Goal: Information Seeking & Learning: Learn about a topic

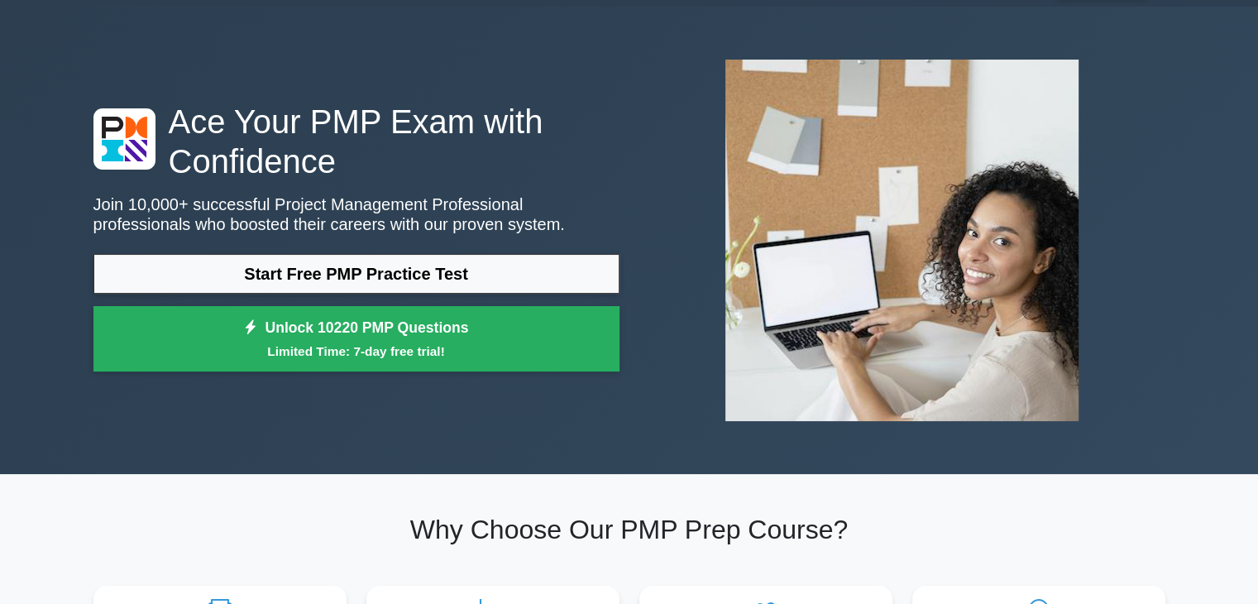
scroll to position [165, 0]
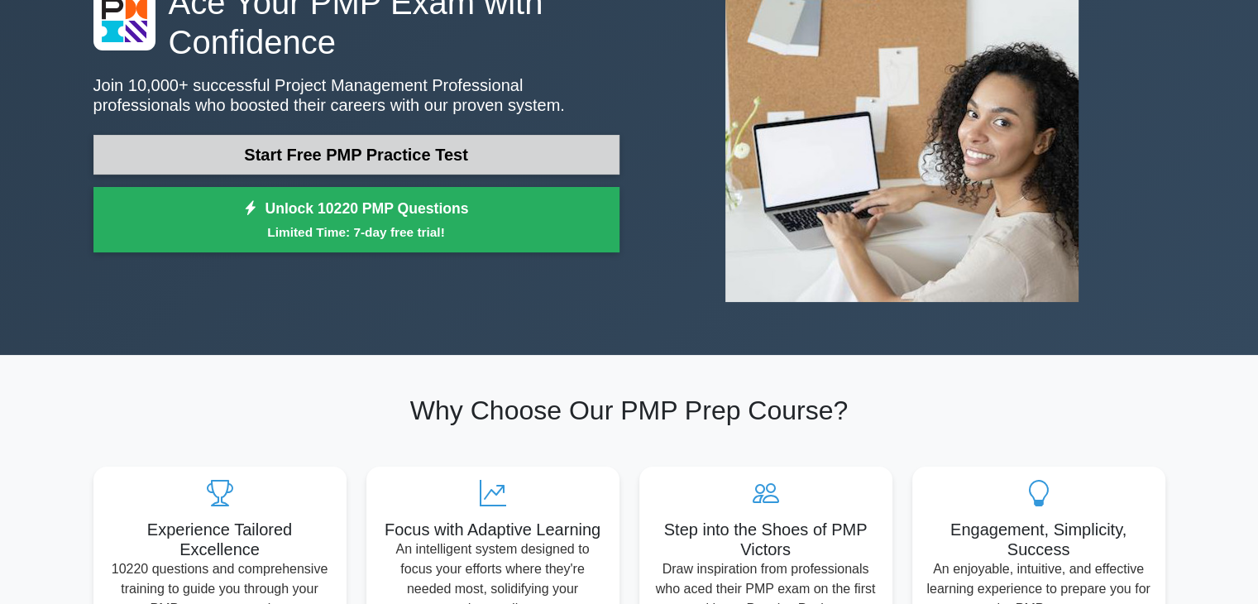
click at [385, 160] on link "Start Free PMP Practice Test" at bounding box center [356, 155] width 526 height 40
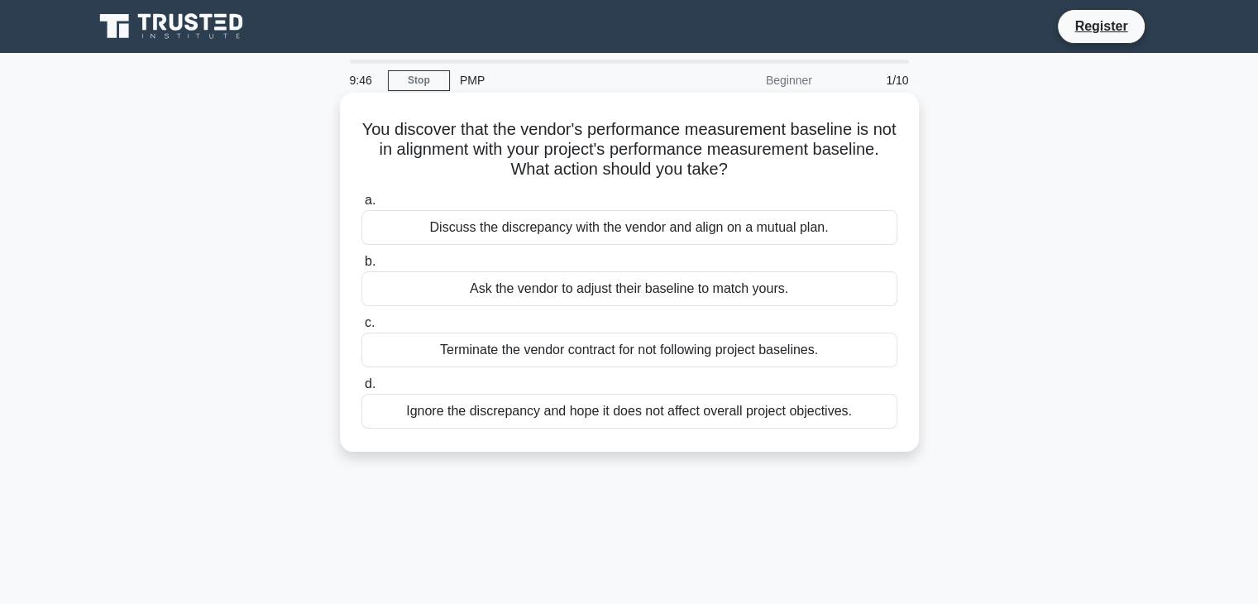
click at [648, 230] on div "Discuss the discrepancy with the vendor and align on a mutual plan." at bounding box center [629, 227] width 536 height 35
click at [361, 206] on input "a. Discuss the discrepancy with the vendor and align on a mutual plan." at bounding box center [361, 200] width 0 height 11
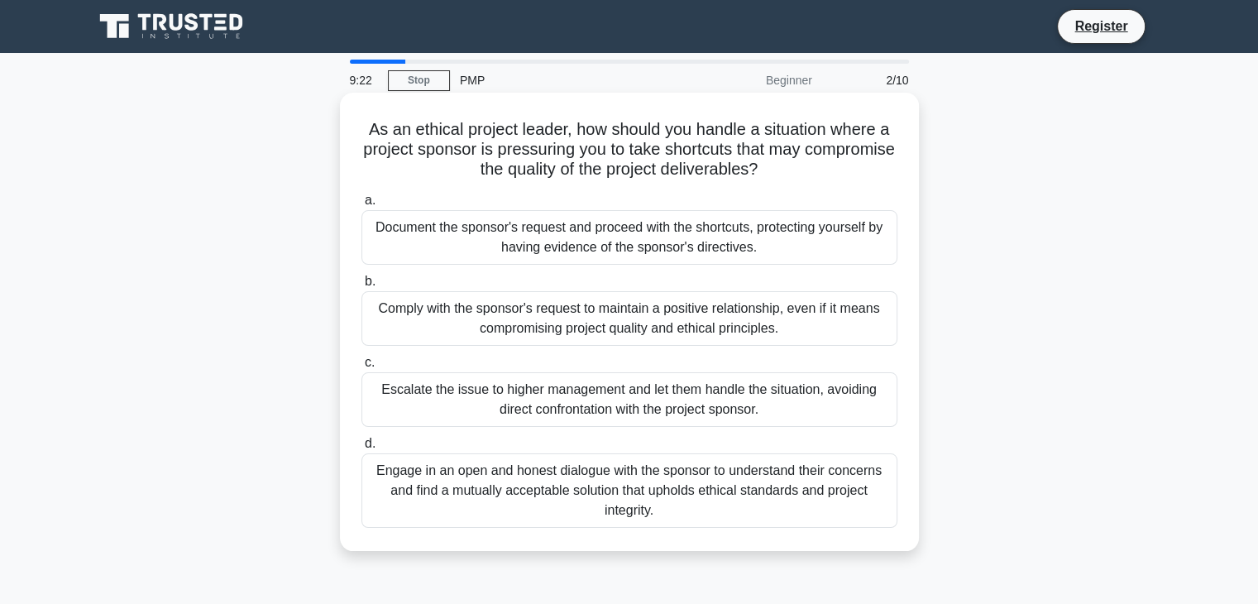
click at [728, 497] on div "Engage in an open and honest dialogue with the sponsor to understand their conc…" at bounding box center [629, 490] width 536 height 74
click at [361, 449] on input "d. Engage in an open and honest dialogue with the sponsor to understand their c…" at bounding box center [361, 443] width 0 height 11
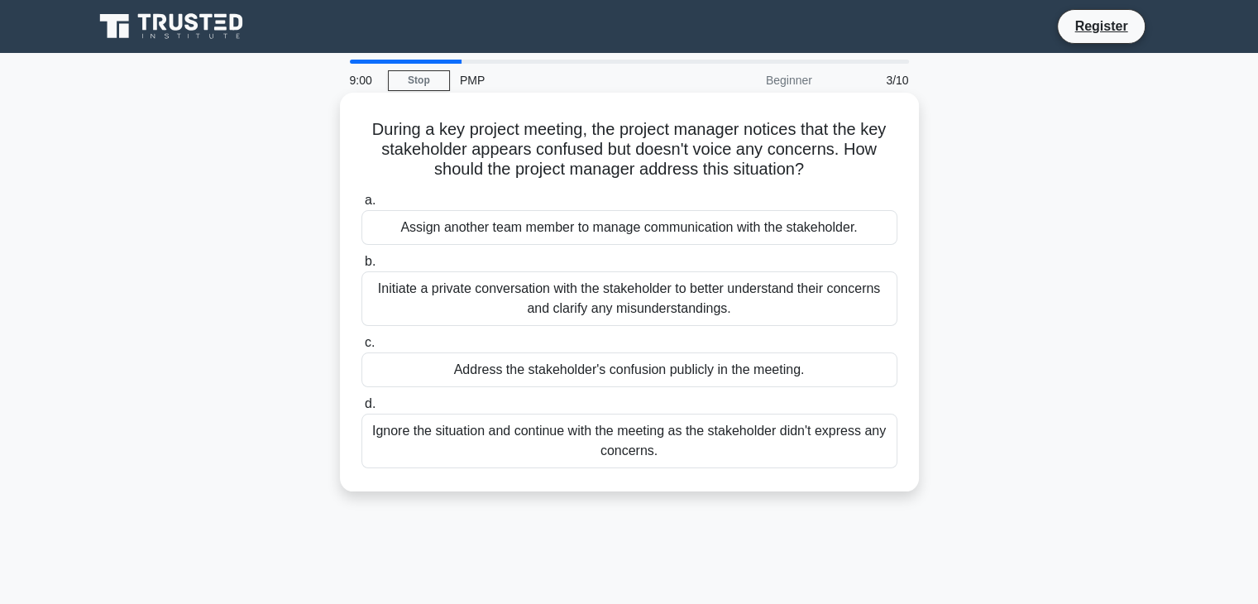
click at [709, 309] on div "Initiate a private conversation with the stakeholder to better understand their…" at bounding box center [629, 298] width 536 height 55
click at [361, 267] on input "b. Initiate a private conversation with the stakeholder to better understand th…" at bounding box center [361, 261] width 0 height 11
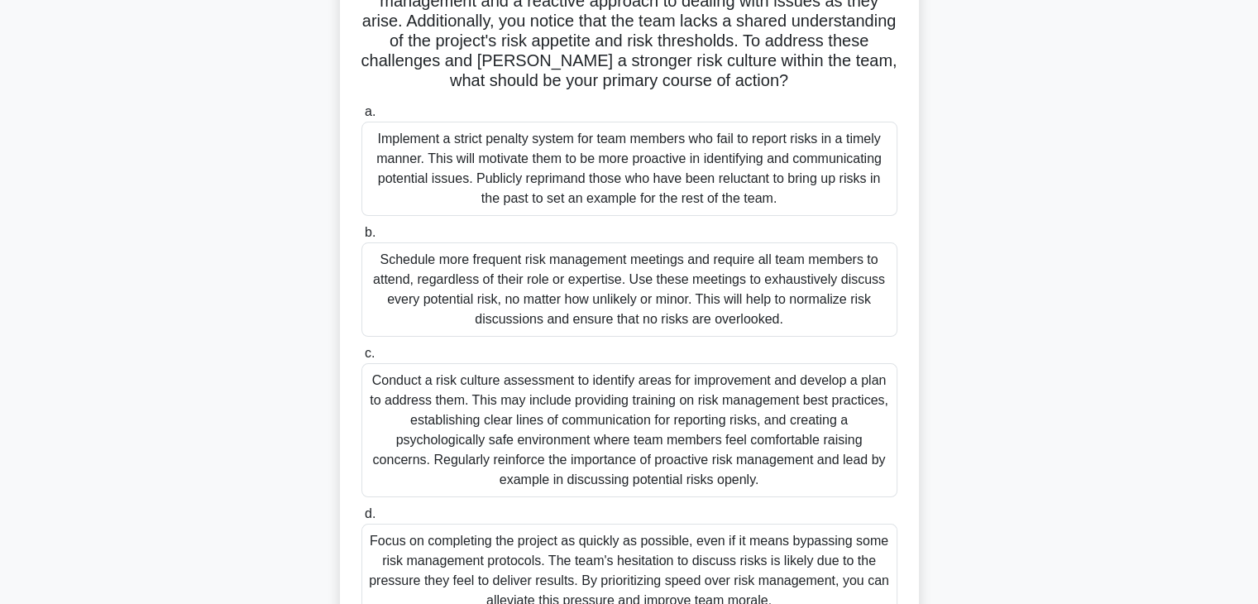
scroll to position [290, 0]
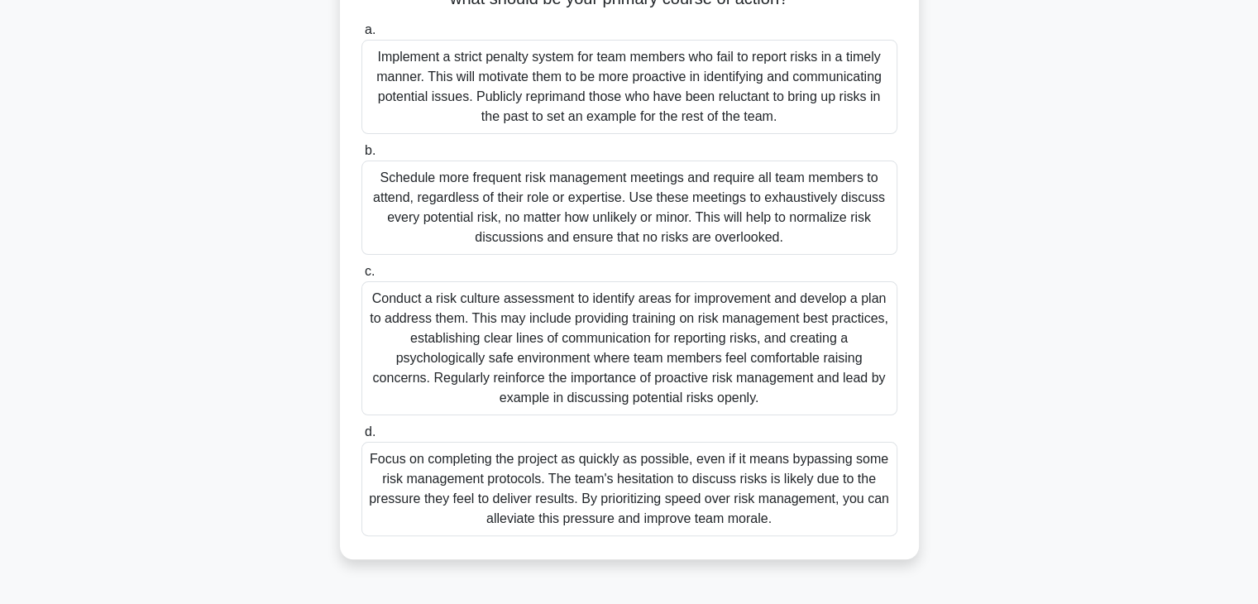
click at [710, 315] on div "Conduct a risk culture assessment to identify areas for improvement and develop…" at bounding box center [629, 348] width 536 height 134
click at [361, 277] on input "c. Conduct a risk culture assessment to identify areas for improvement and deve…" at bounding box center [361, 271] width 0 height 11
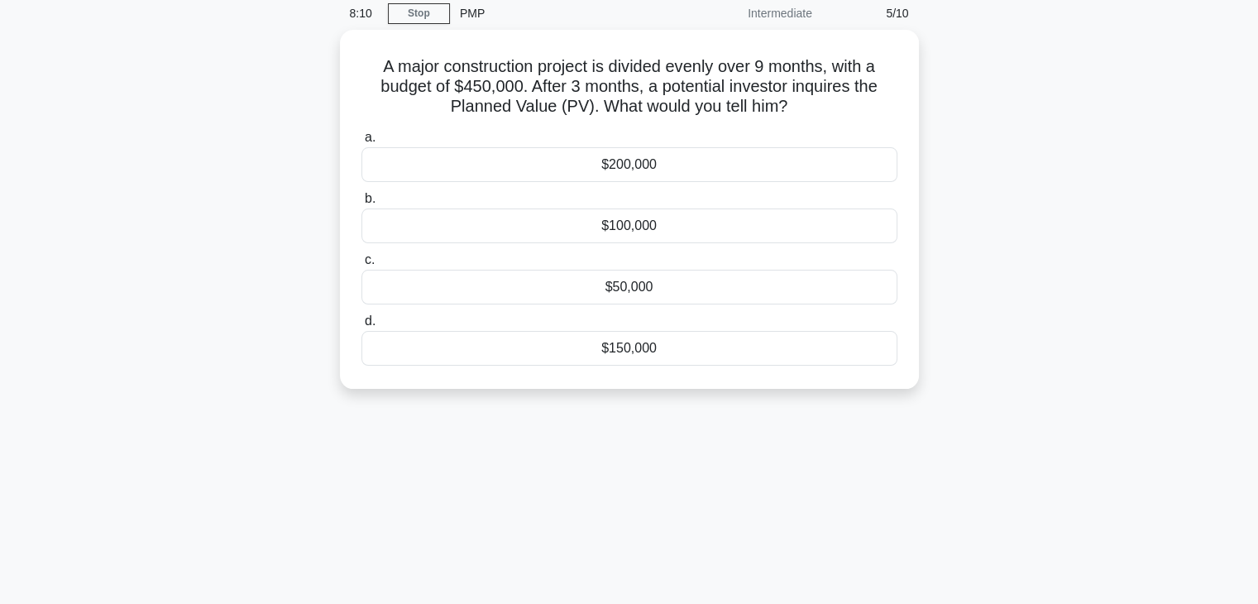
scroll to position [0, 0]
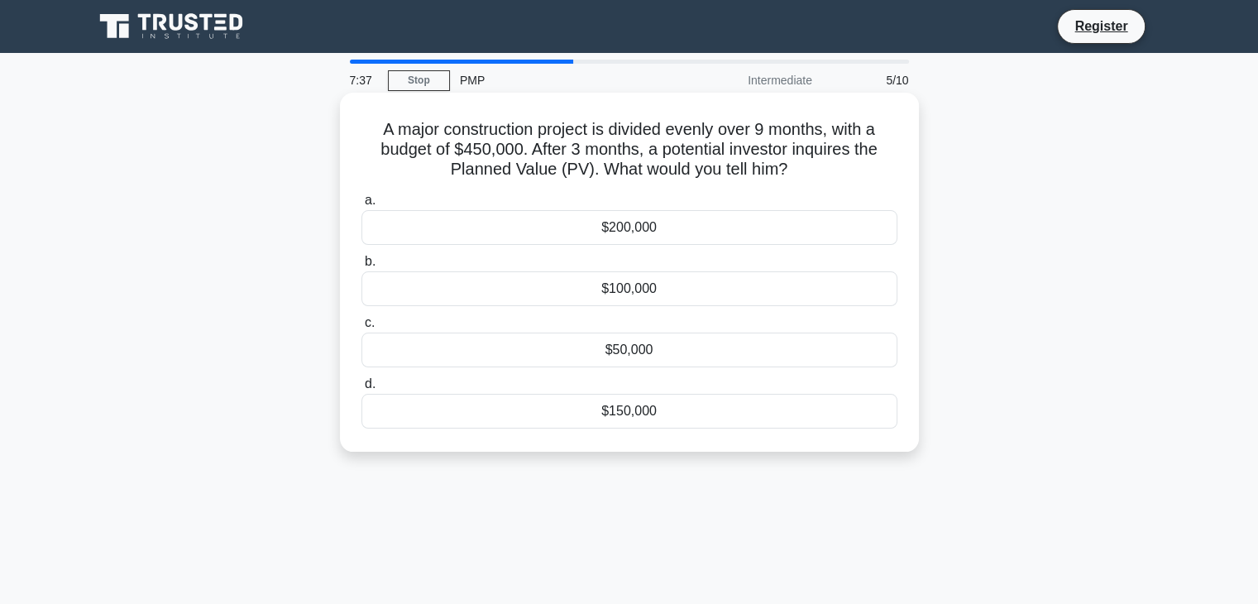
click at [625, 411] on div "$150,000" at bounding box center [629, 411] width 536 height 35
click at [361, 390] on input "d. $150,000" at bounding box center [361, 384] width 0 height 11
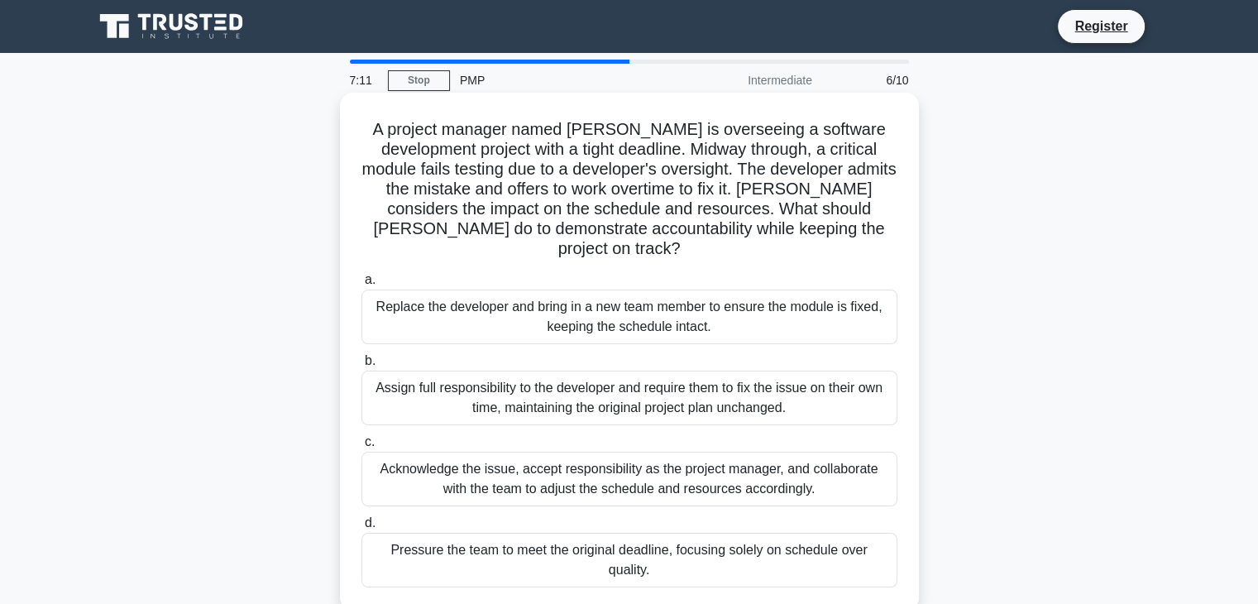
click at [642, 476] on div "Acknowledge the issue, accept responsibility as the project manager, and collab…" at bounding box center [629, 479] width 536 height 55
click at [361, 448] on input "c. Acknowledge the issue, accept responsibility as the project manager, and col…" at bounding box center [361, 442] width 0 height 11
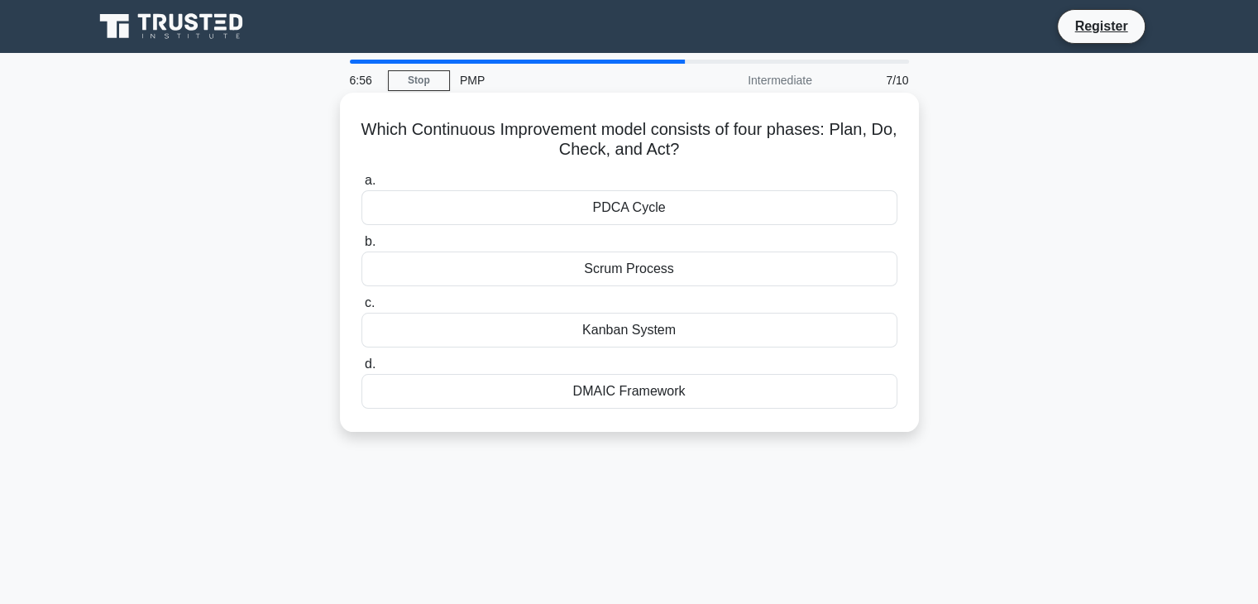
click at [658, 275] on div "Scrum Process" at bounding box center [629, 268] width 536 height 35
click at [361, 247] on input "b. Scrum Process" at bounding box center [361, 242] width 0 height 11
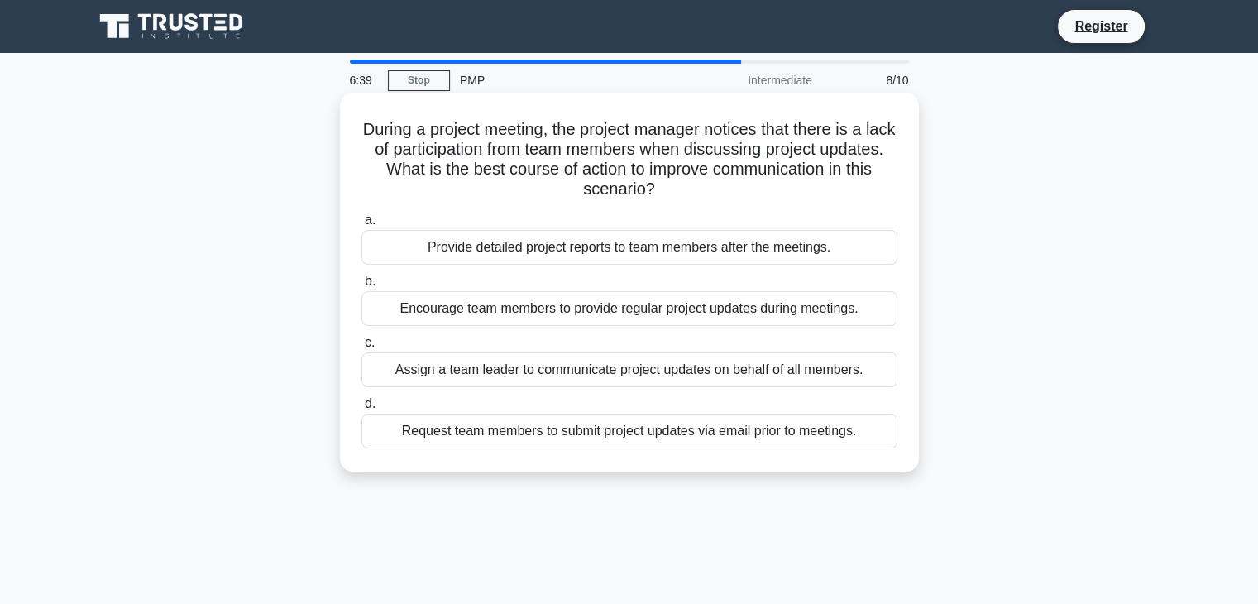
click at [667, 432] on div "Request team members to submit project updates via email prior to meetings." at bounding box center [629, 431] width 536 height 35
click at [361, 409] on input "d. Request team members to submit project updates via email prior to meetings." at bounding box center [361, 404] width 0 height 11
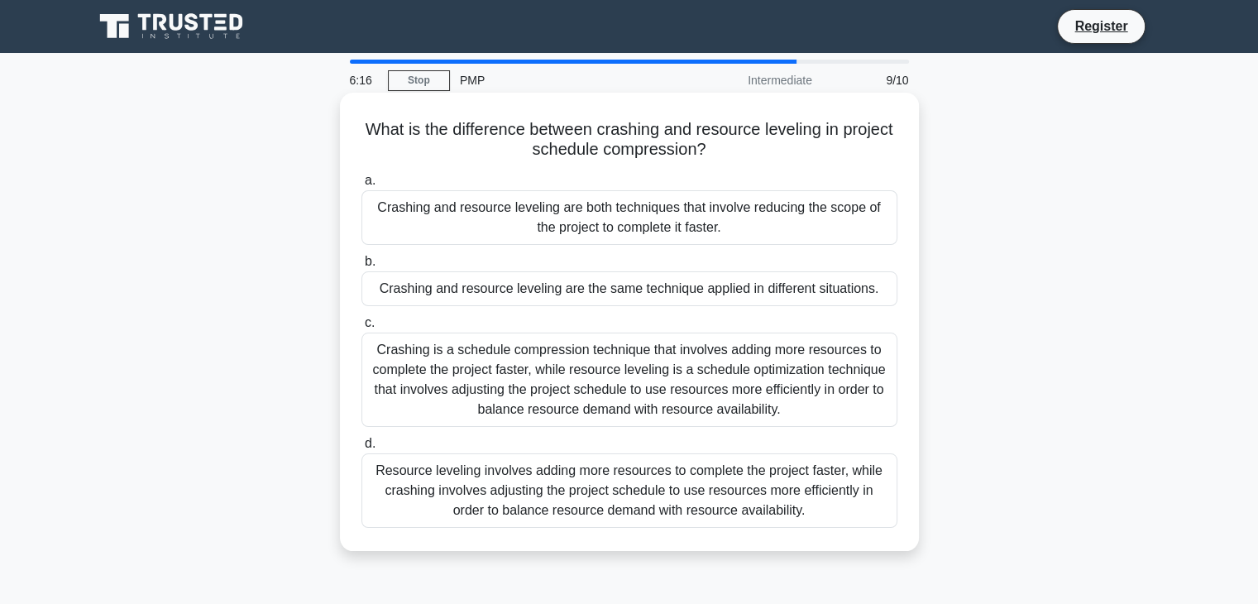
click at [688, 381] on div "Crashing is a schedule compression technique that involves adding more resource…" at bounding box center [629, 380] width 536 height 94
click at [361, 328] on input "c. Crashing is a schedule compression technique that involves adding more resou…" at bounding box center [361, 323] width 0 height 11
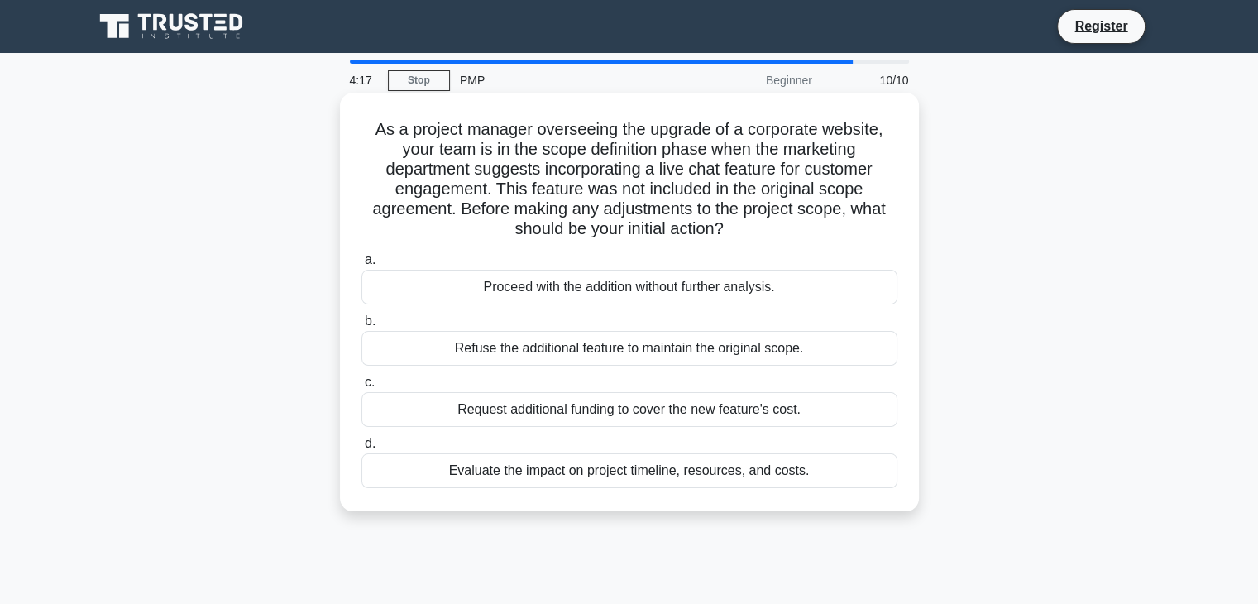
click at [641, 471] on div "Evaluate the impact on project timeline, resources, and costs." at bounding box center [629, 470] width 536 height 35
click at [361, 449] on input "d. Evaluate the impact on project timeline, resources, and costs." at bounding box center [361, 443] width 0 height 11
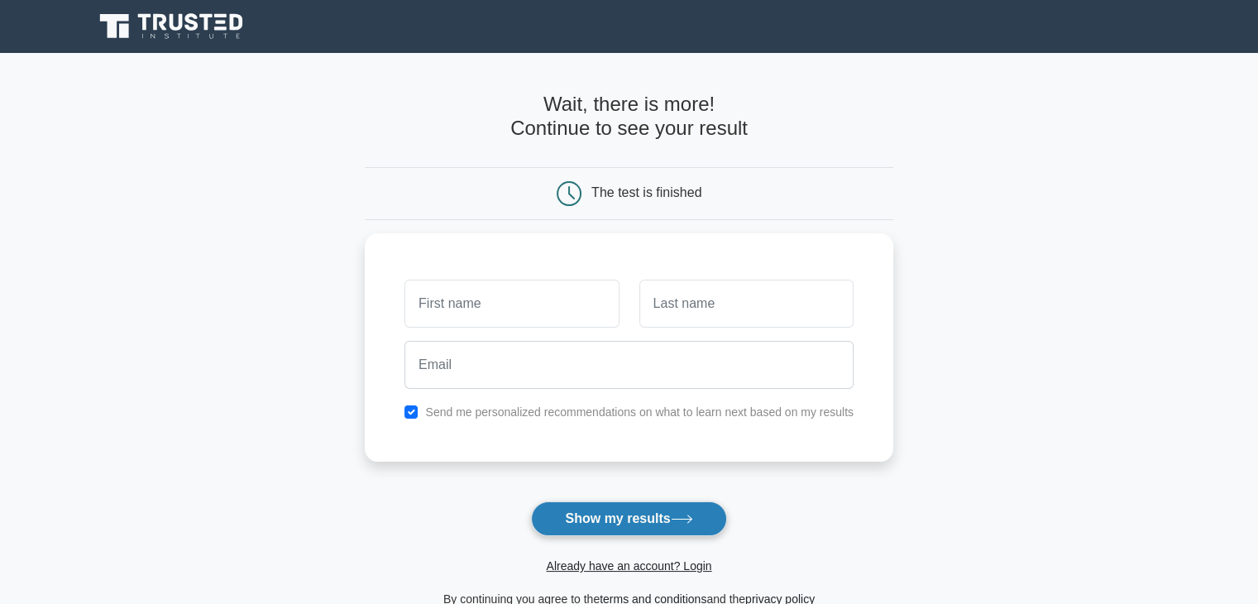
click at [637, 513] on button "Show my results" at bounding box center [628, 518] width 195 height 35
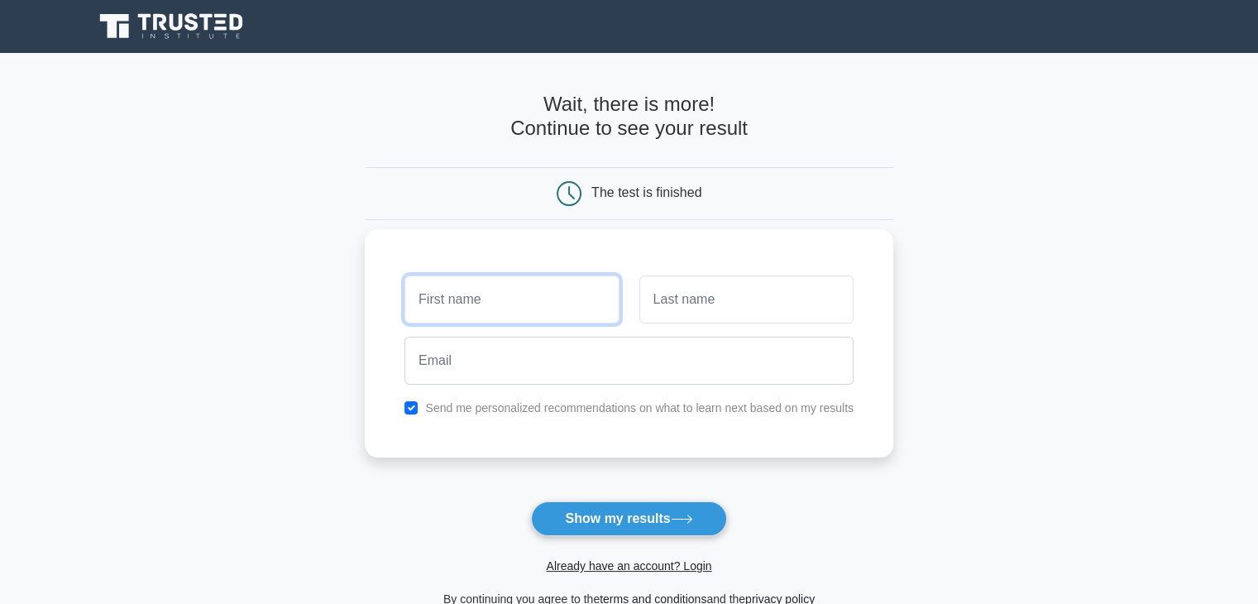
click at [546, 304] on input "text" at bounding box center [511, 299] width 214 height 48
type input "Souby"
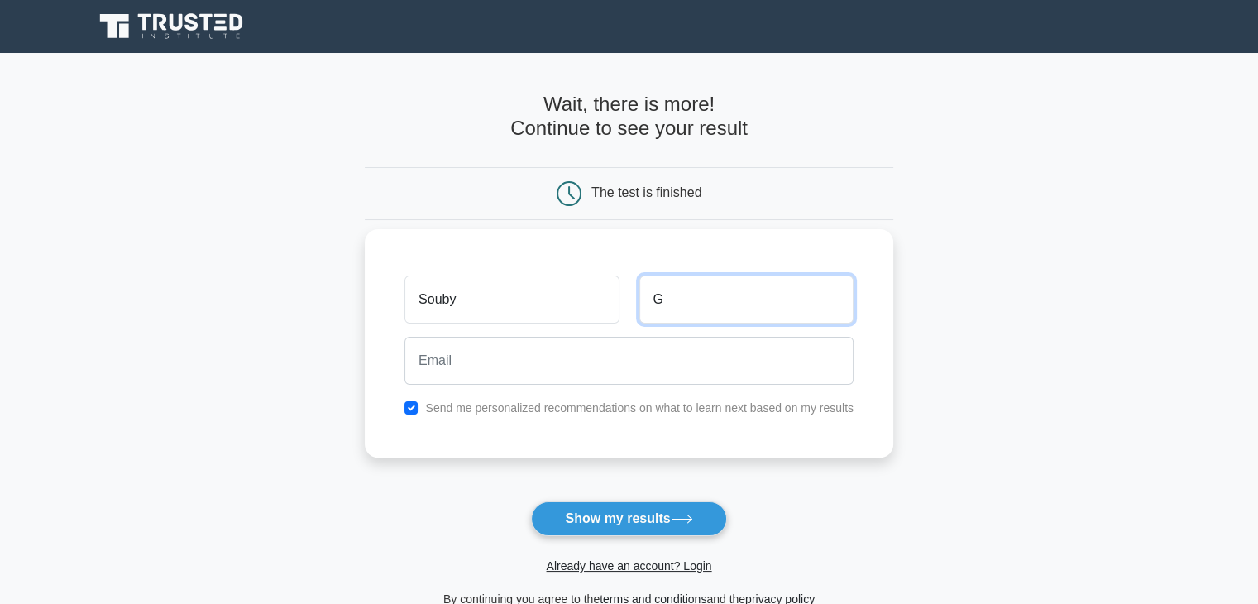
type input "G"
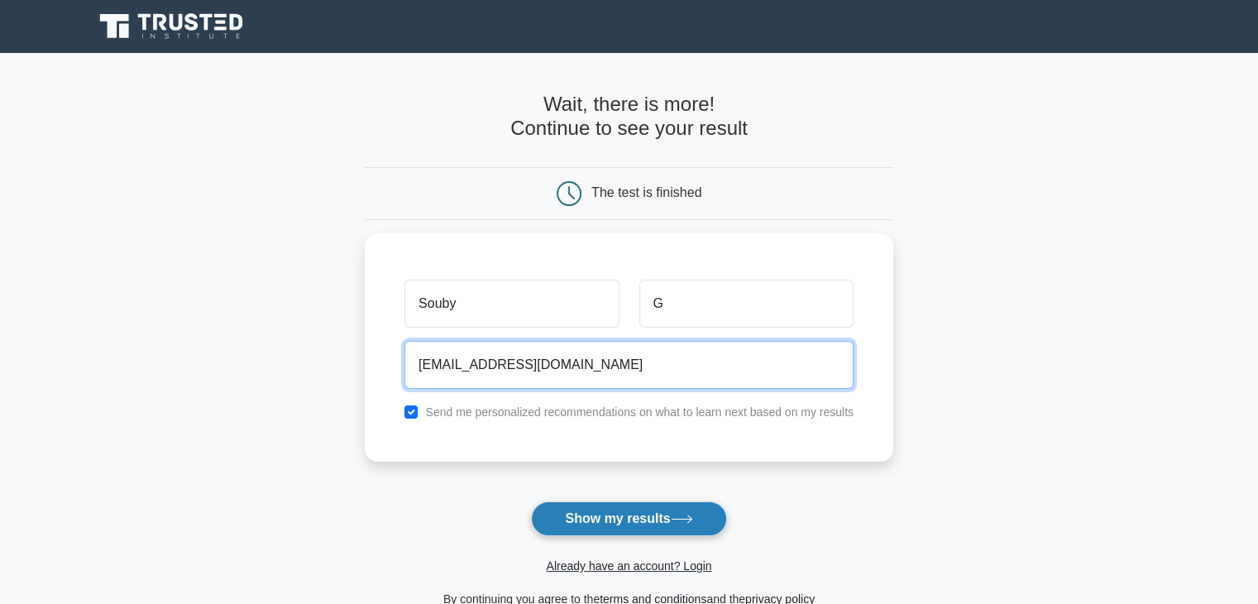
type input "souby.g@gmail.com"
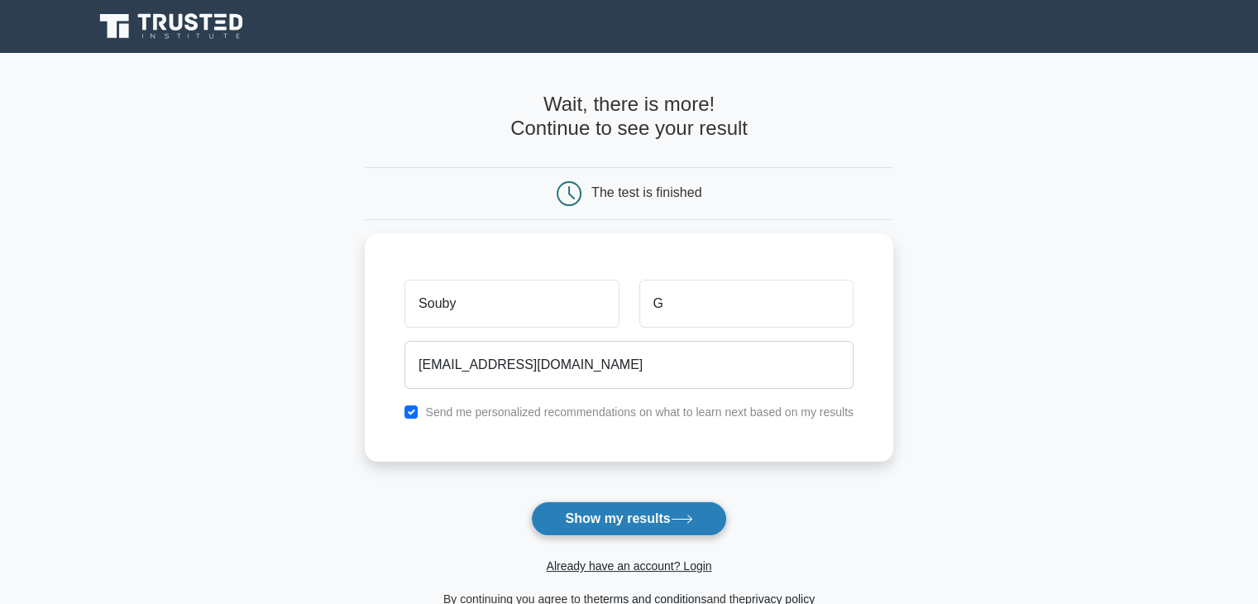
click at [602, 525] on button "Show my results" at bounding box center [628, 518] width 195 height 35
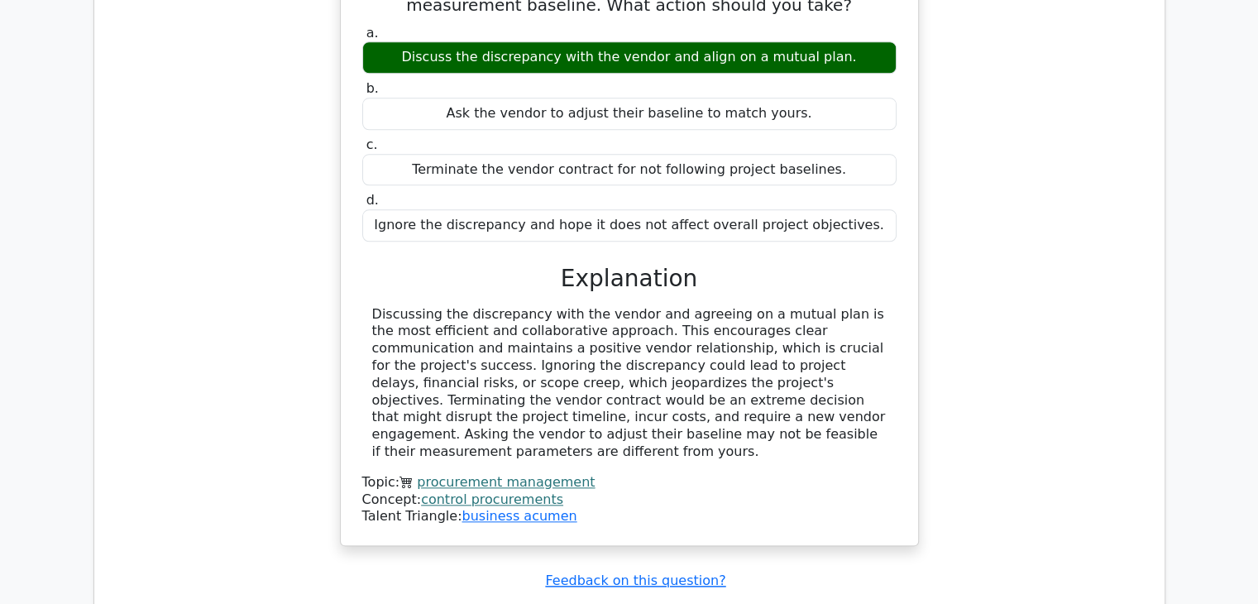
scroll to position [1406, 0]
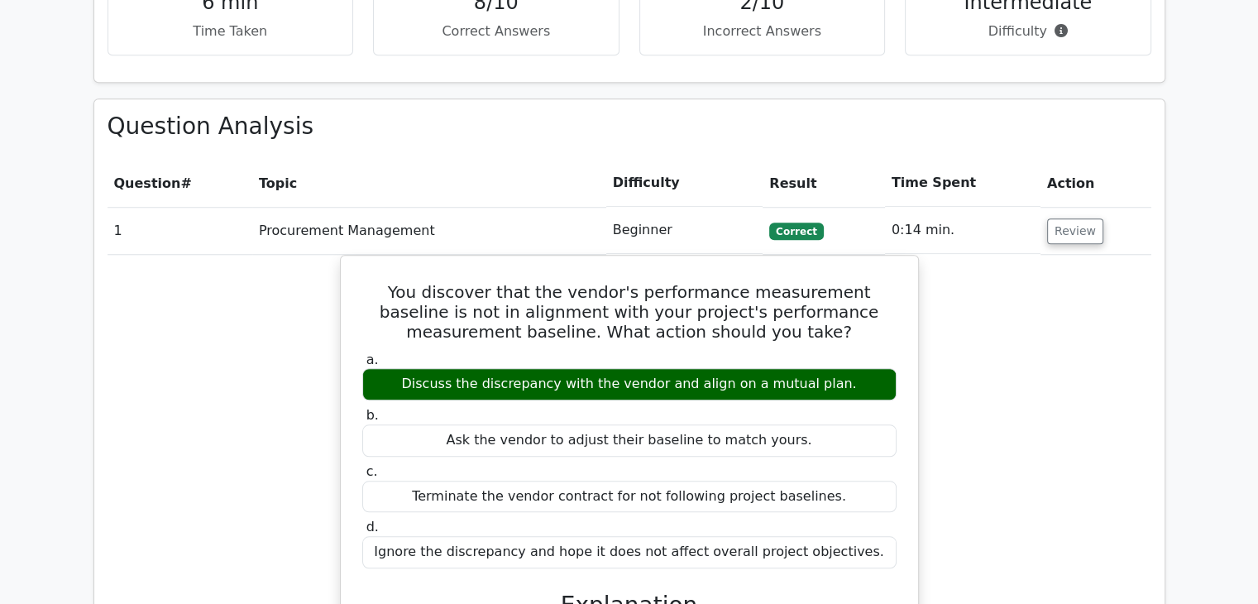
click at [966, 316] on div "You discover that the vendor's performance measurement baseline is not in align…" at bounding box center [630, 574] width 1044 height 639
click at [974, 267] on div "You discover that the vendor's performance measurement baseline is not in align…" at bounding box center [630, 574] width 1044 height 639
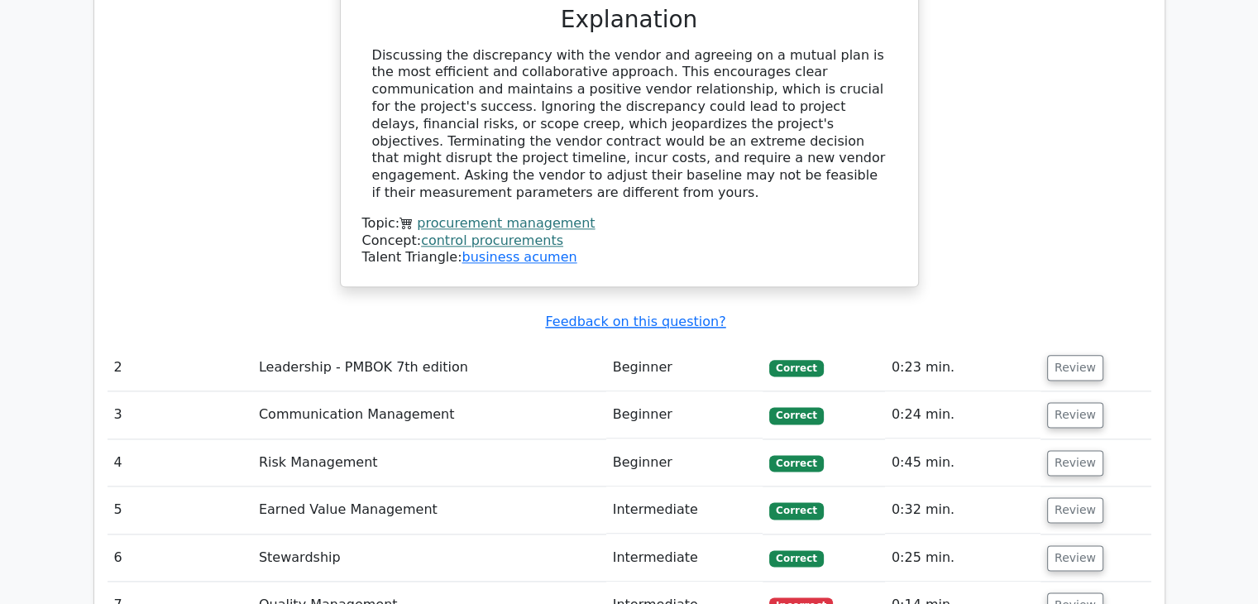
scroll to position [2233, 0]
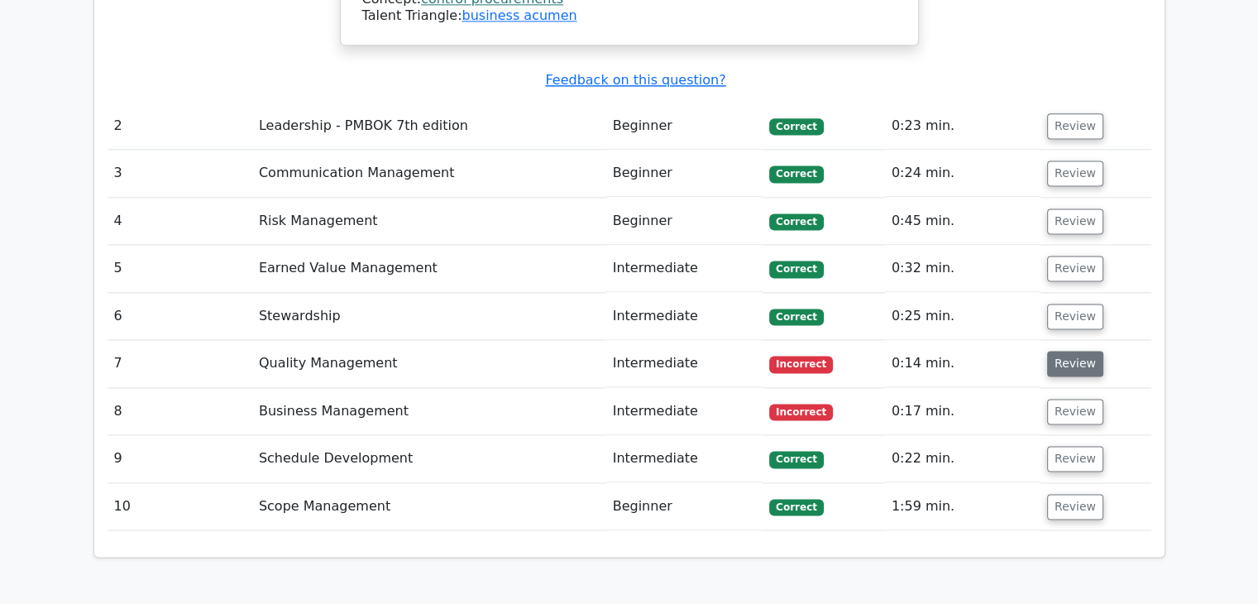
click at [1079, 351] on button "Review" at bounding box center [1075, 364] width 56 height 26
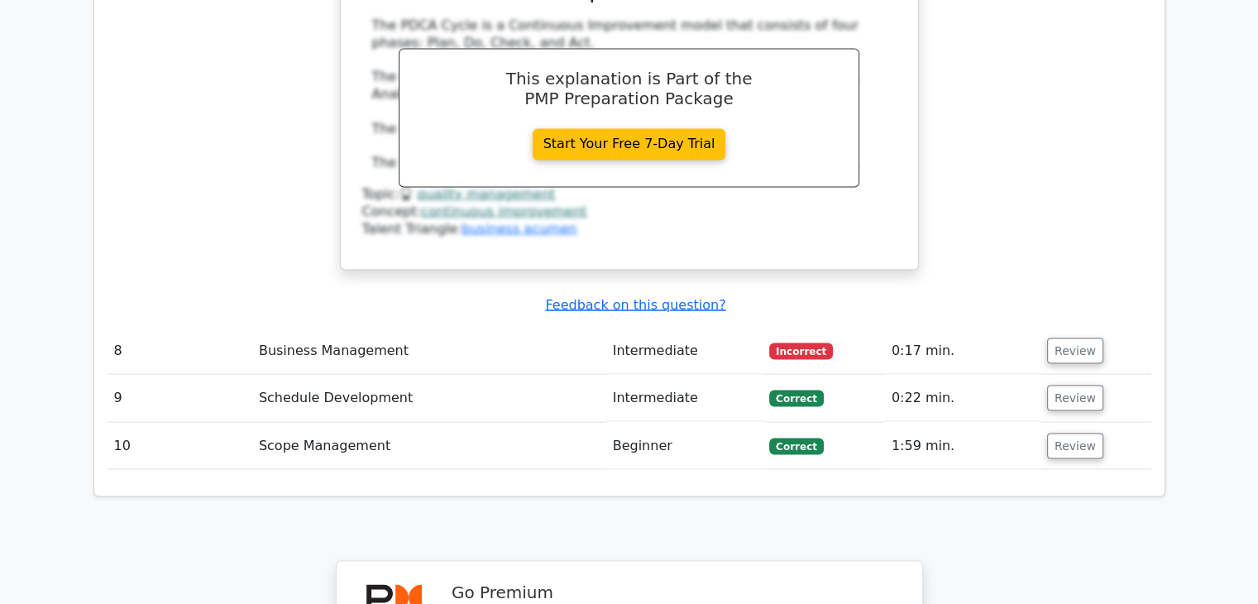
scroll to position [2978, 0]
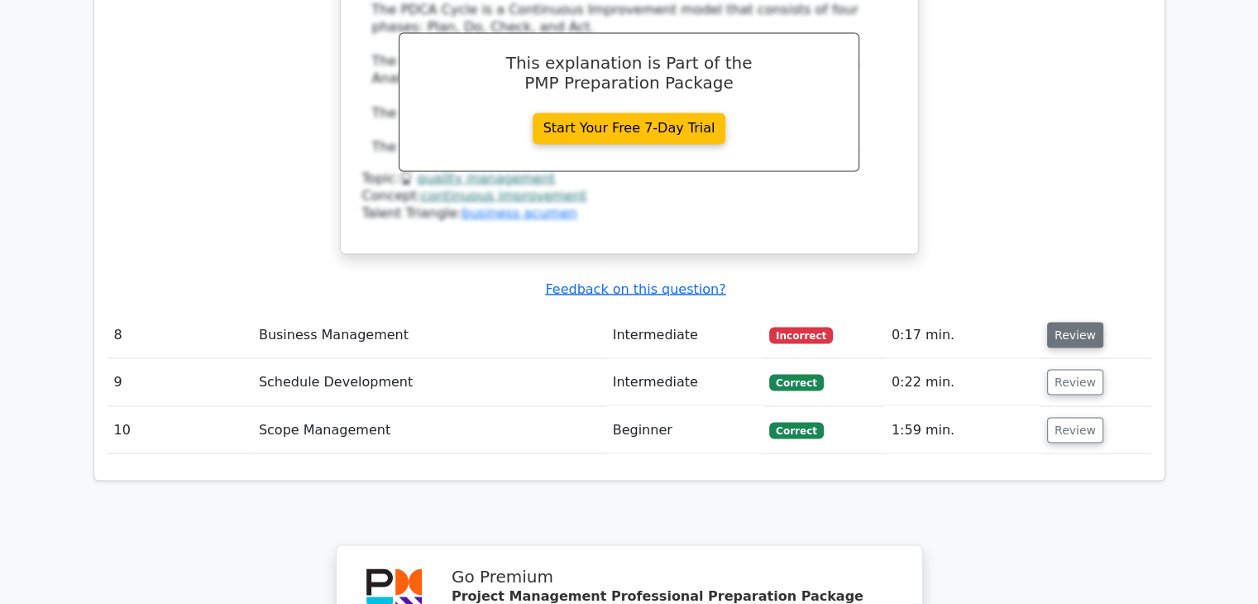
click at [1068, 322] on button "Review" at bounding box center [1075, 335] width 56 height 26
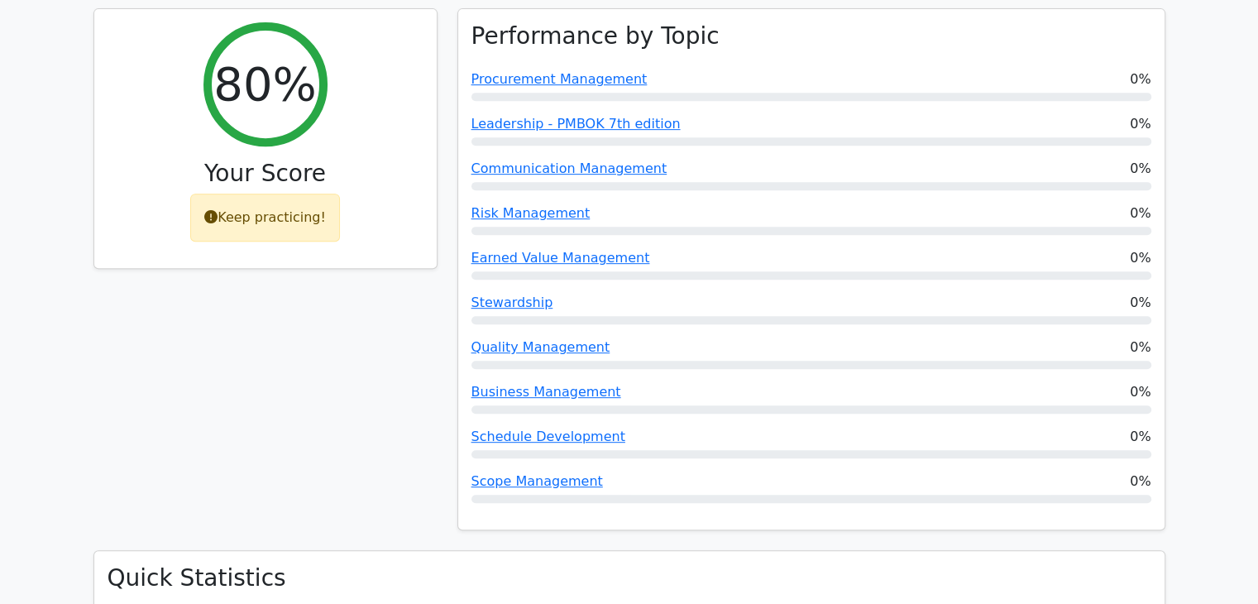
scroll to position [744, 0]
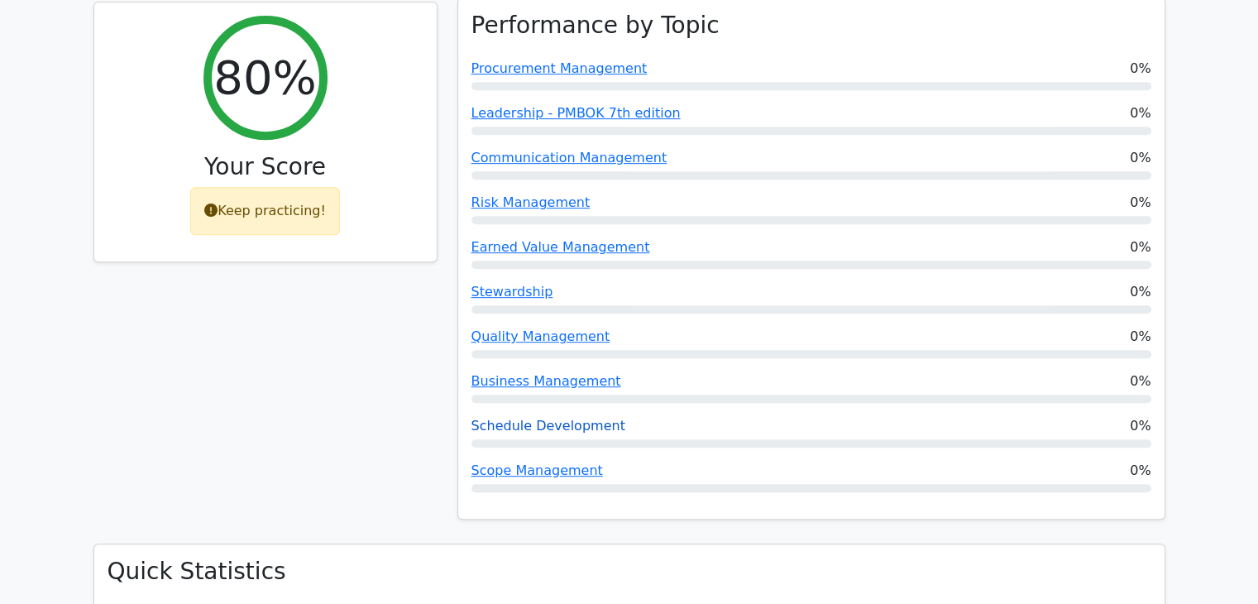
click at [574, 418] on link "Schedule Development" at bounding box center [548, 426] width 154 height 16
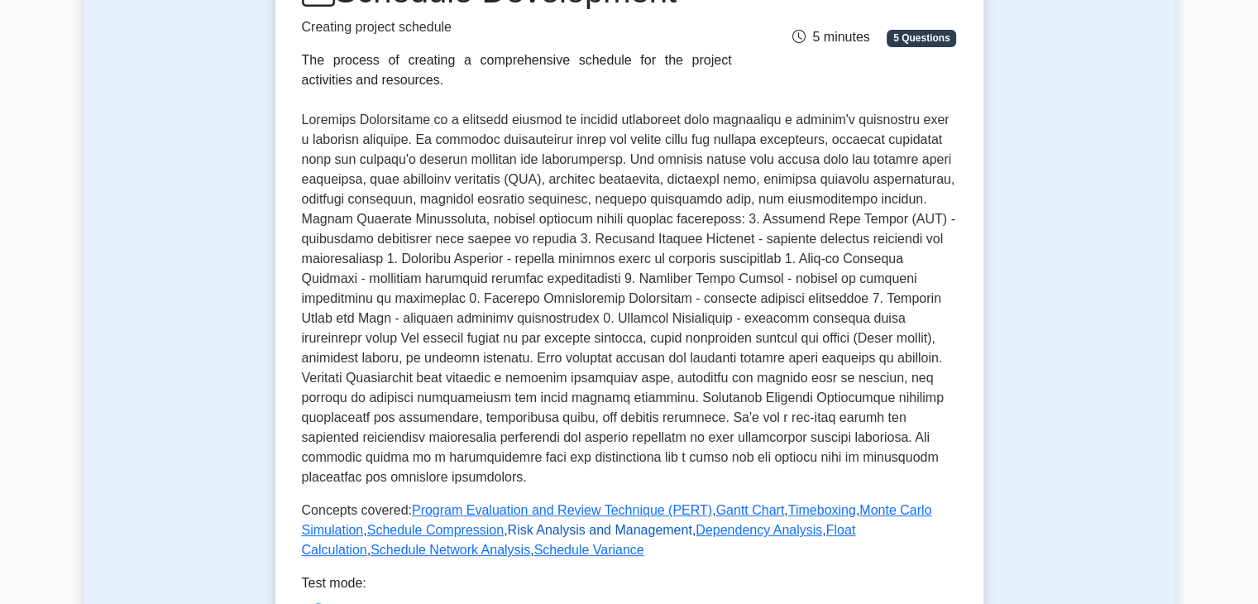
scroll to position [496, 0]
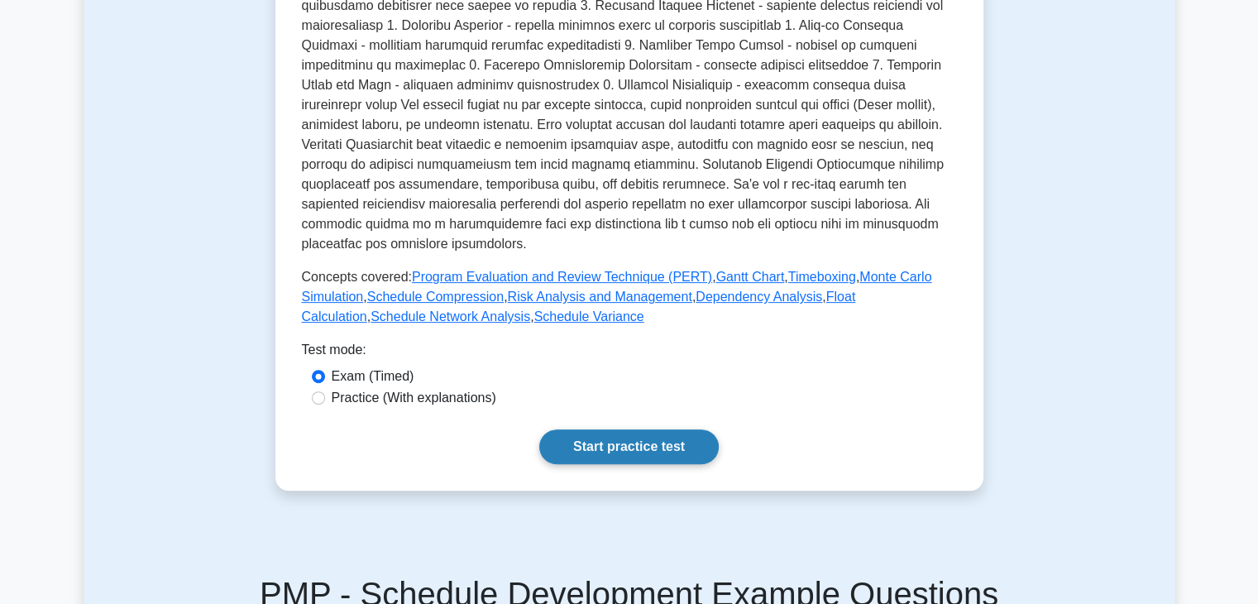
click at [610, 429] on link "Start practice test" at bounding box center [628, 446] width 179 height 35
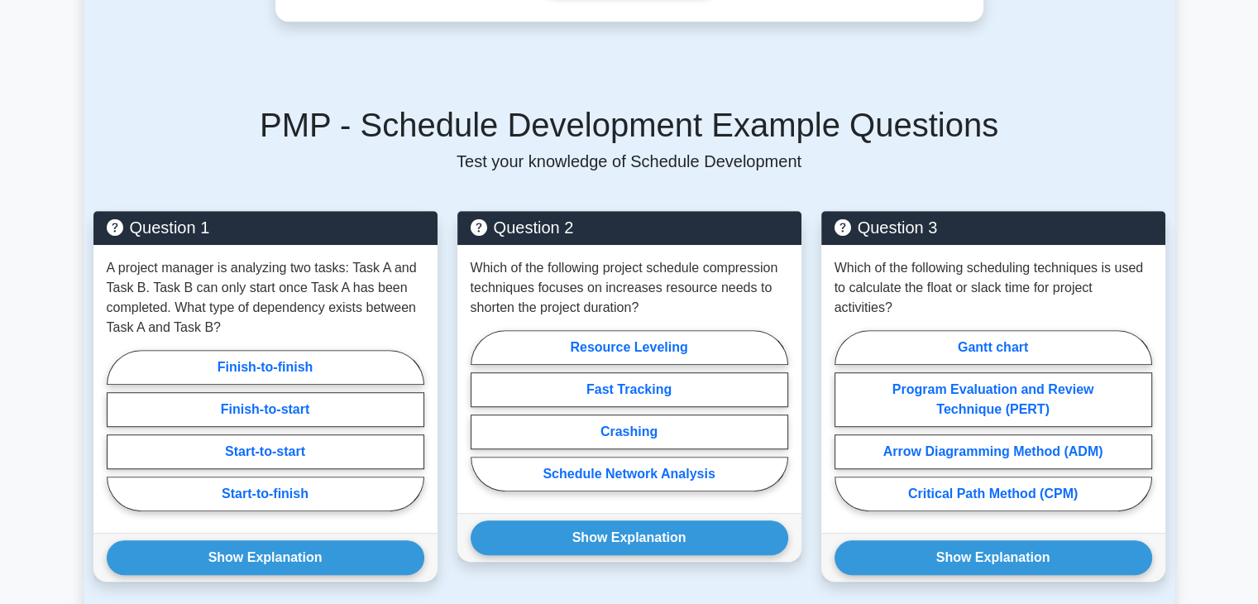
scroll to position [1081, 0]
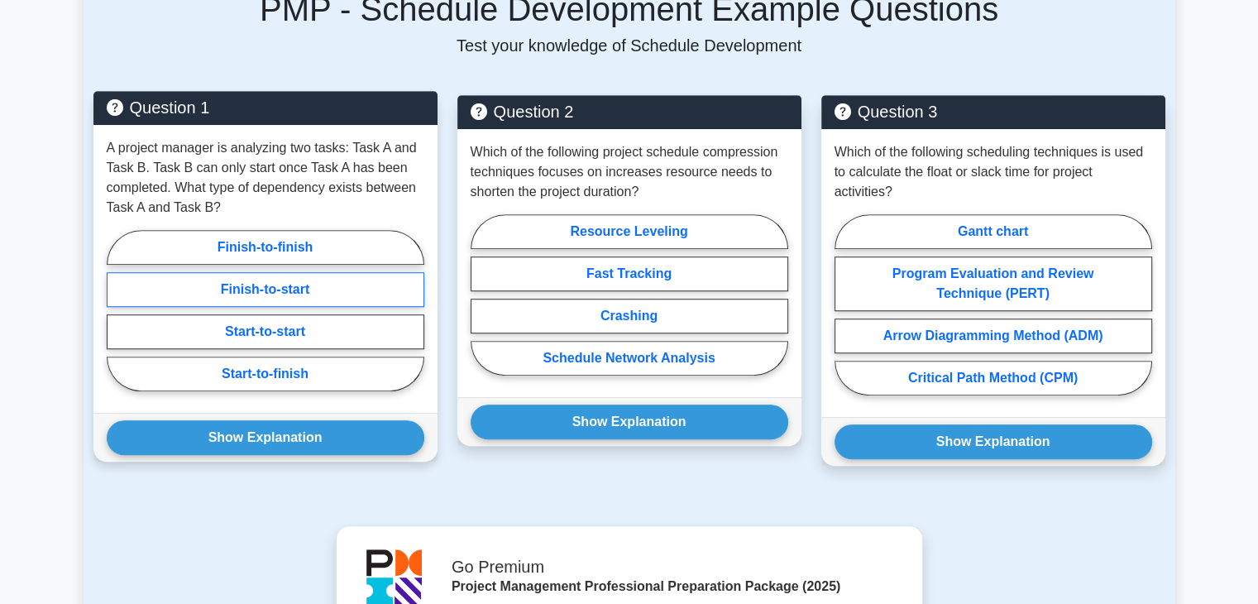
click at [275, 272] on label "Finish-to-start" at bounding box center [266, 289] width 318 height 35
click at [117, 310] on input "Finish-to-start" at bounding box center [112, 315] width 11 height 11
radio input "true"
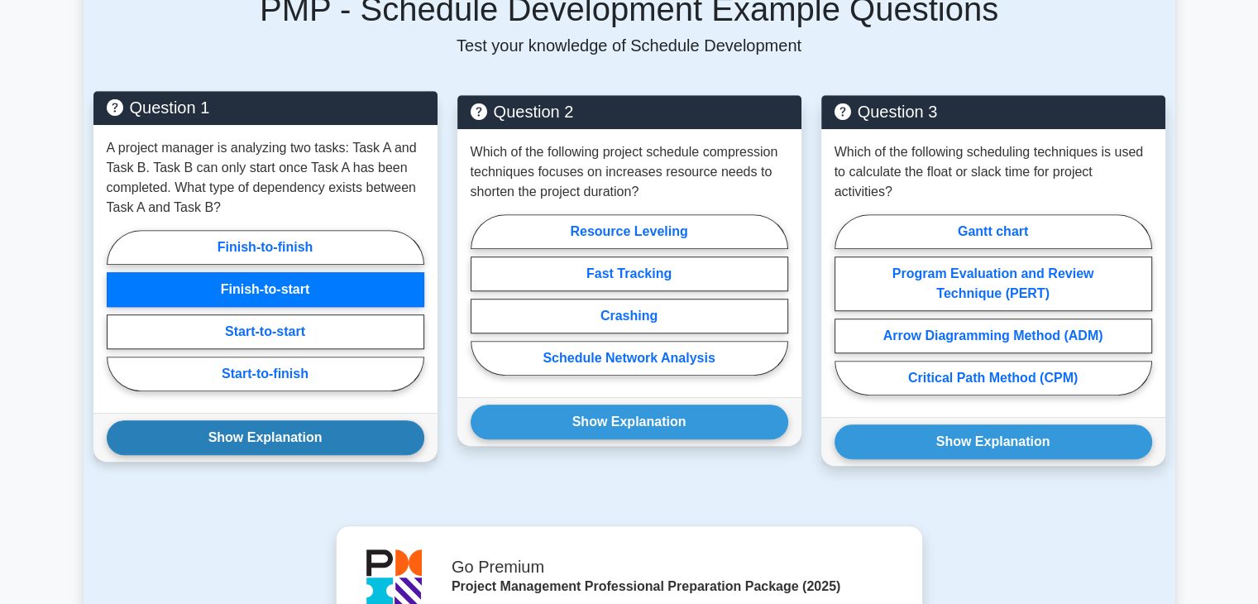
click at [268, 420] on button "Show Explanation" at bounding box center [266, 437] width 318 height 35
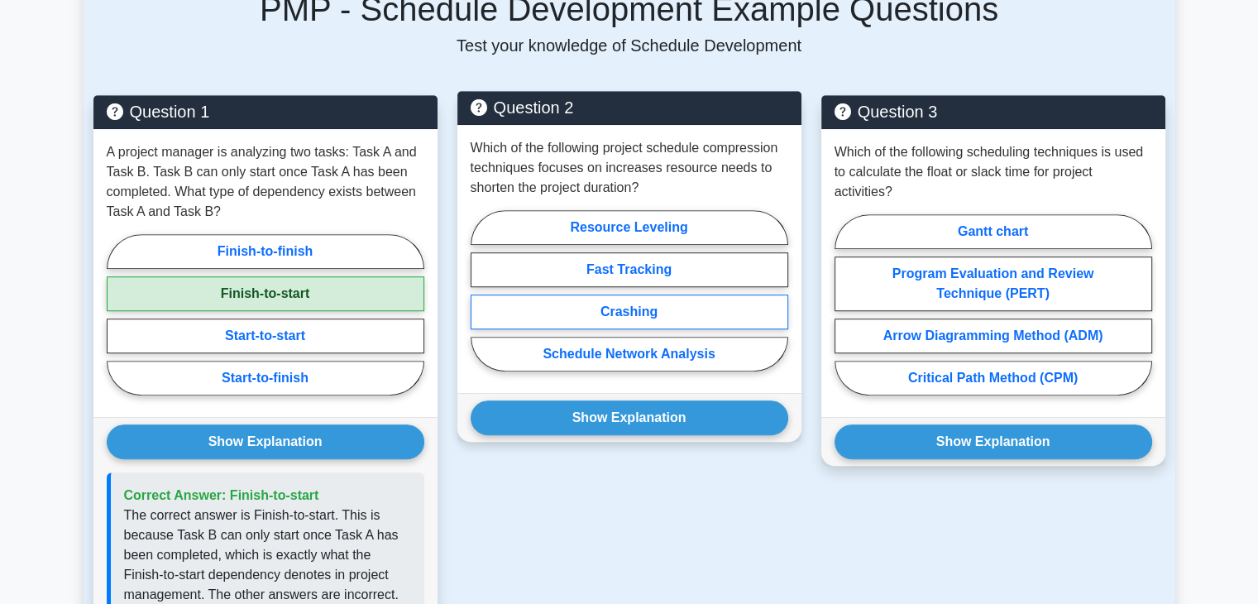
click at [577, 294] on label "Crashing" at bounding box center [630, 311] width 318 height 35
click at [481, 290] on input "Crashing" at bounding box center [476, 295] width 11 height 11
radio input "true"
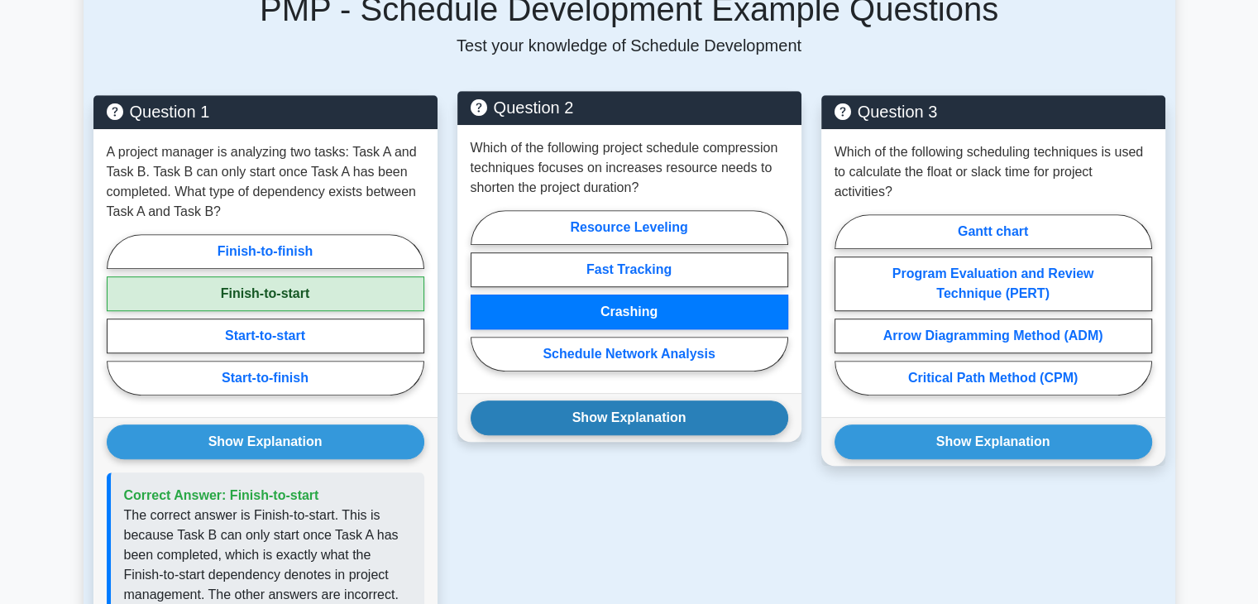
click at [634, 400] on button "Show Explanation" at bounding box center [630, 417] width 318 height 35
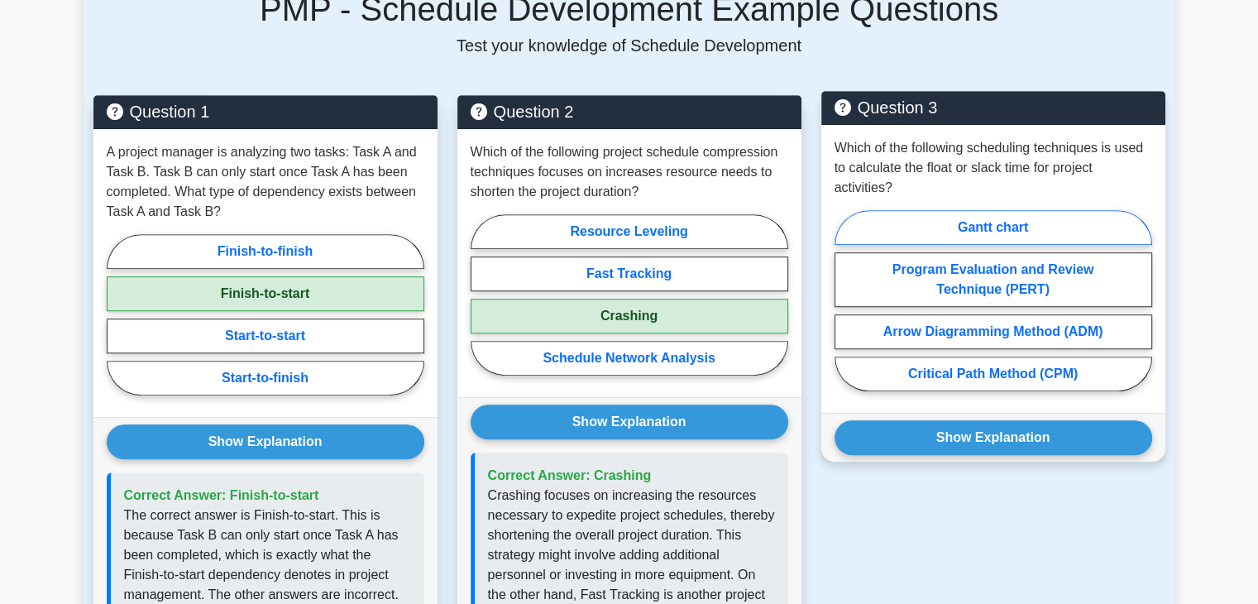
click at [1043, 210] on label "Gantt chart" at bounding box center [994, 227] width 318 height 35
click at [845, 300] on input "Gantt chart" at bounding box center [840, 305] width 11 height 11
radio input "true"
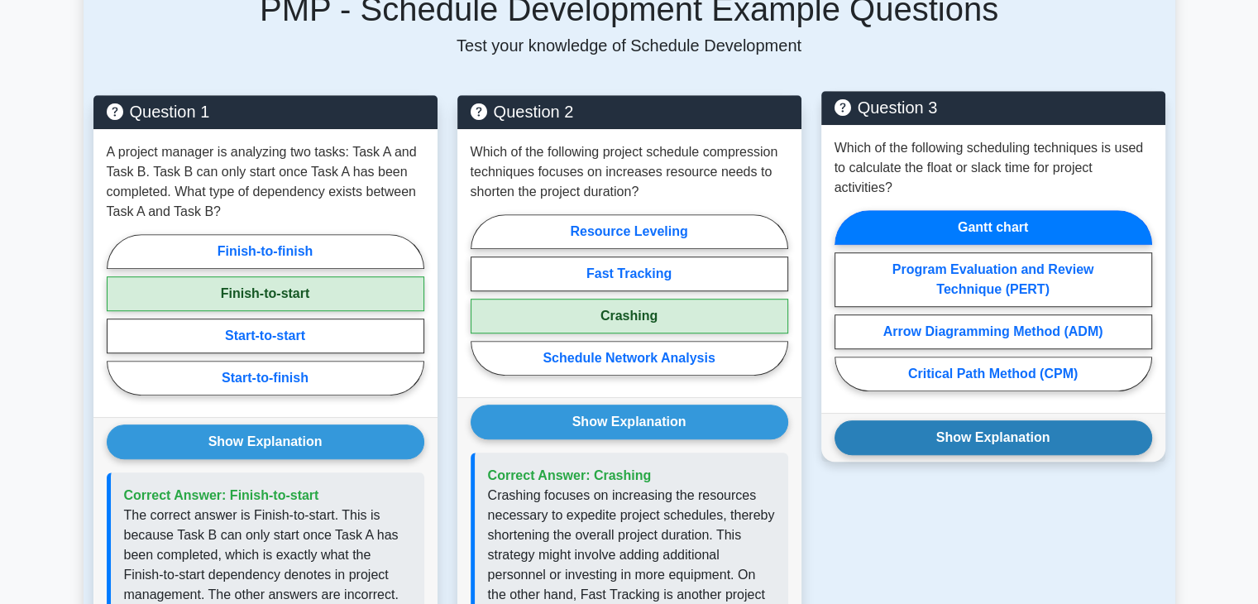
click at [998, 420] on button "Show Explanation" at bounding box center [994, 437] width 318 height 35
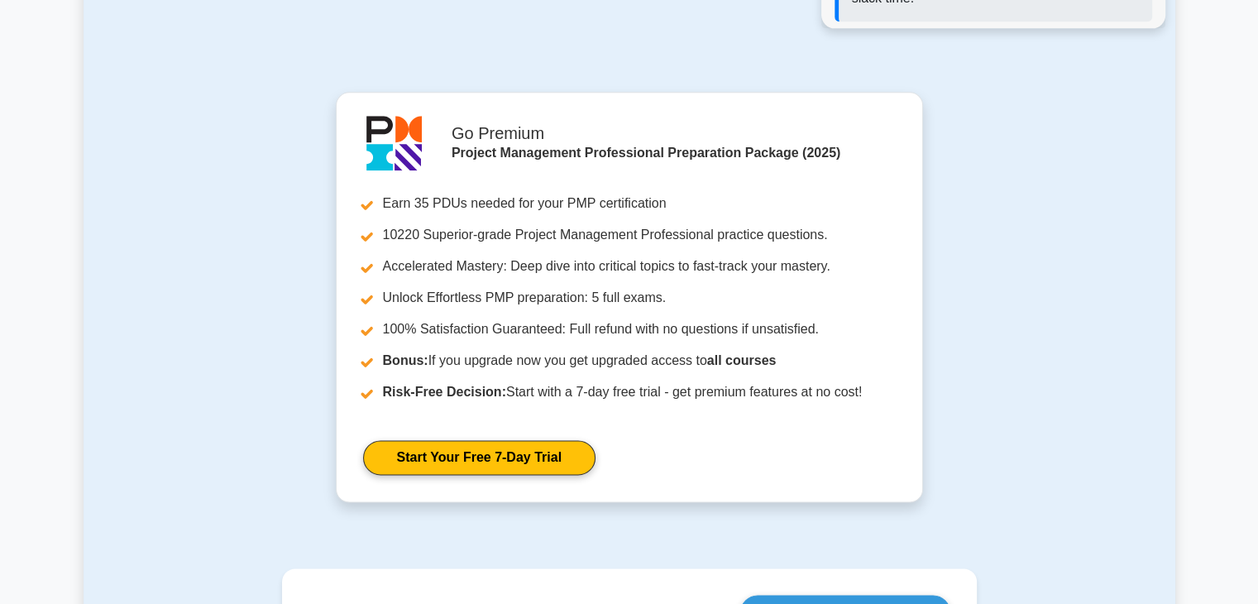
scroll to position [2282, 0]
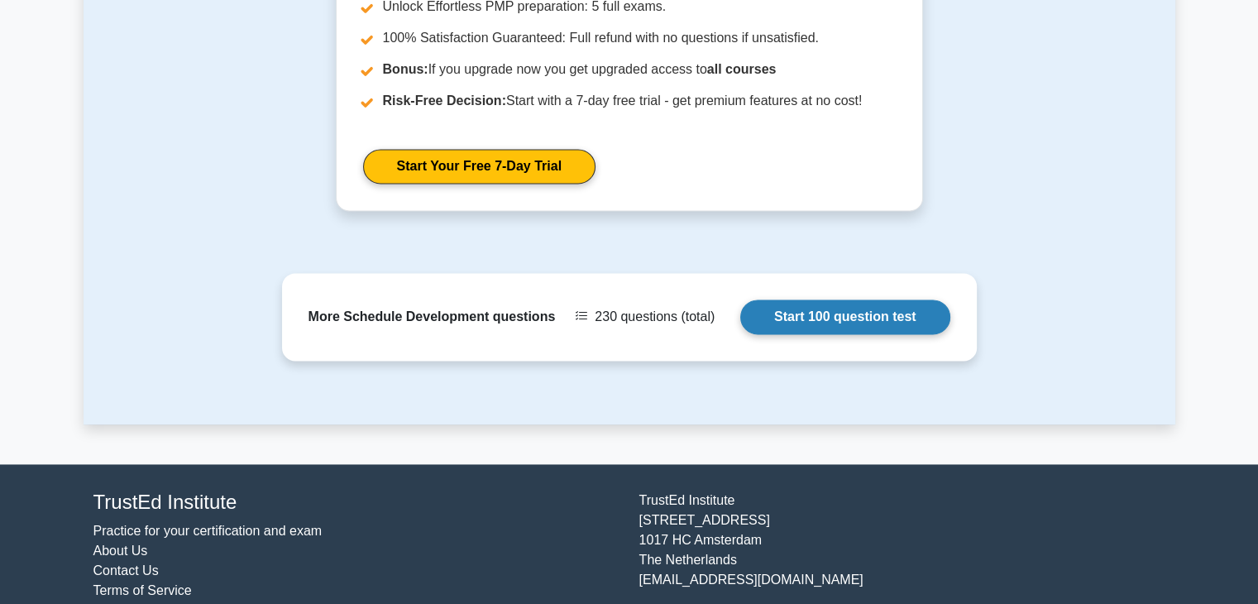
click at [846, 299] on link "Start 100 question test" at bounding box center [845, 316] width 210 height 35
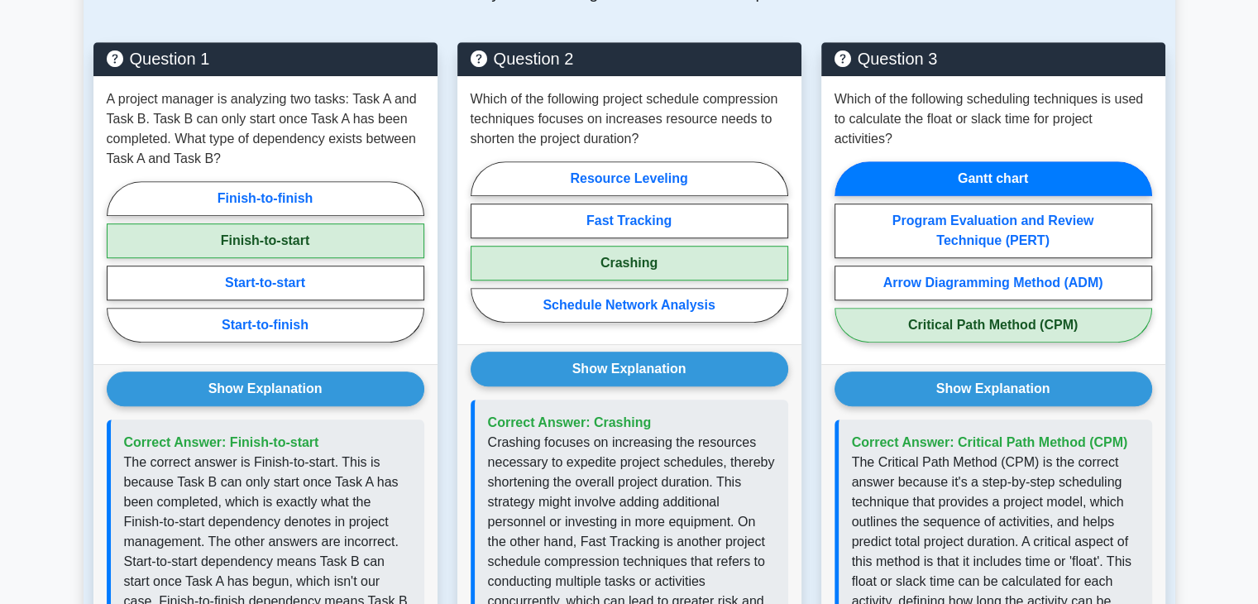
scroll to position [1124, 0]
